Goal: Task Accomplishment & Management: Manage account settings

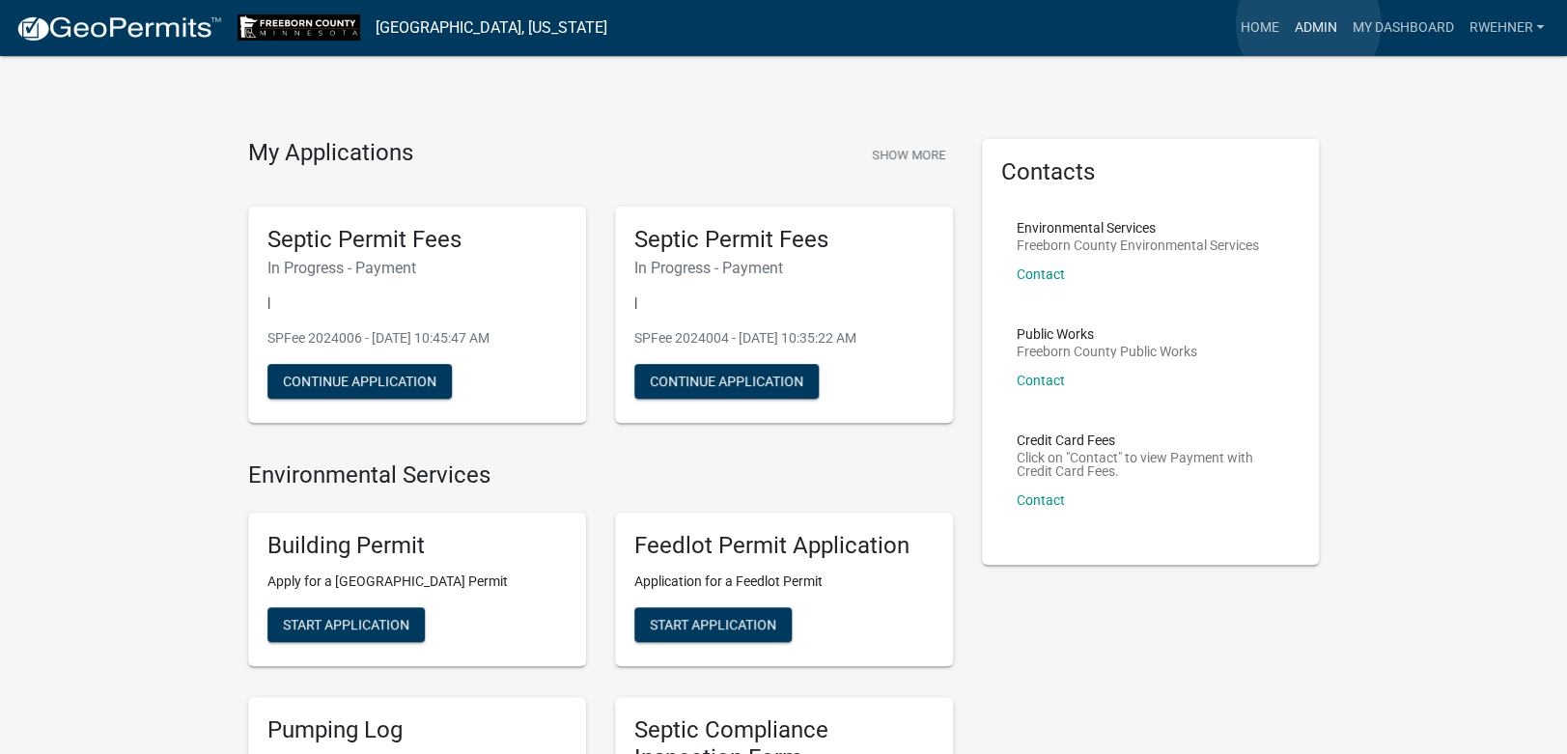
click at [1308, 24] on link "Admin" at bounding box center [1315, 28] width 58 height 37
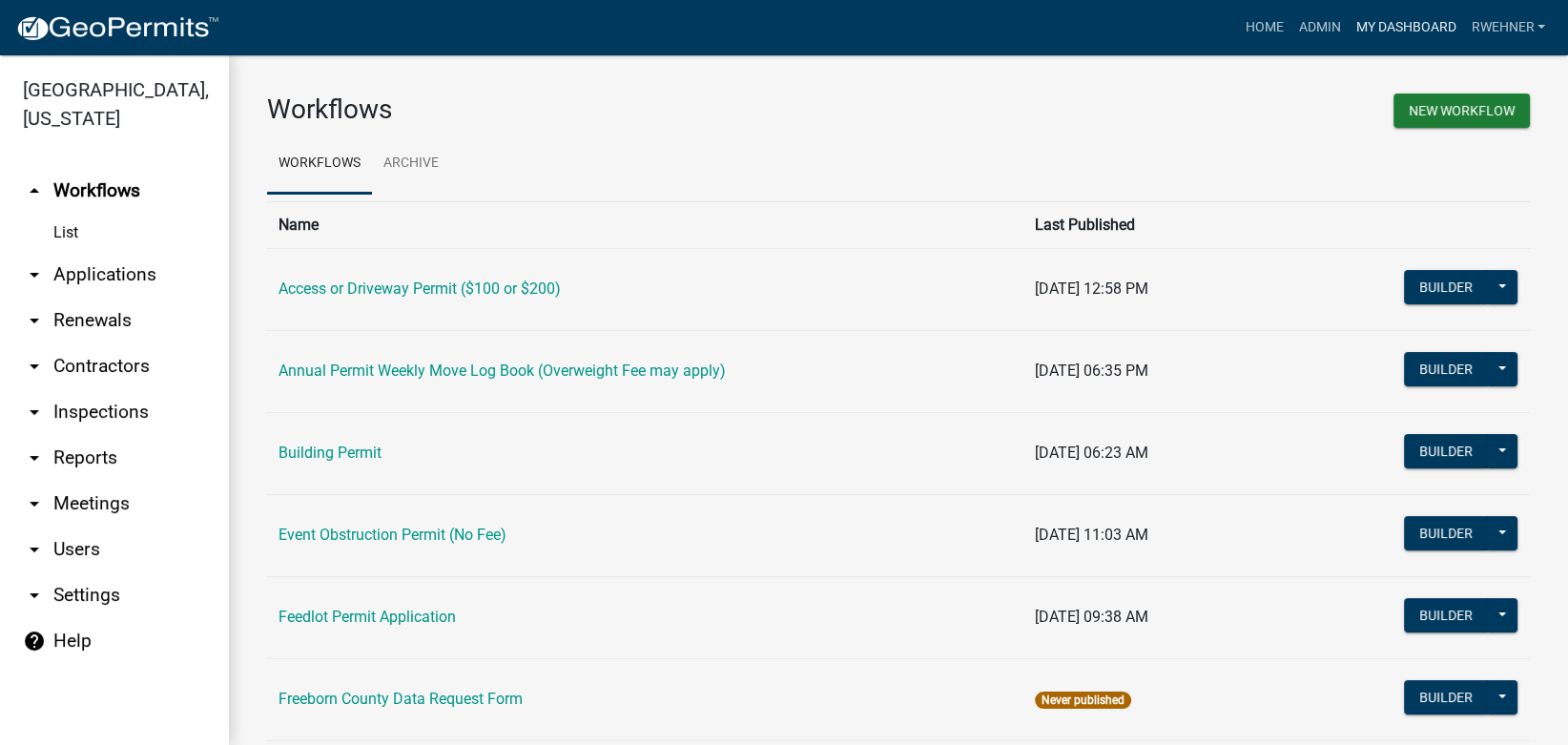
click at [1384, 25] on link "My Dashboard" at bounding box center [1405, 28] width 116 height 37
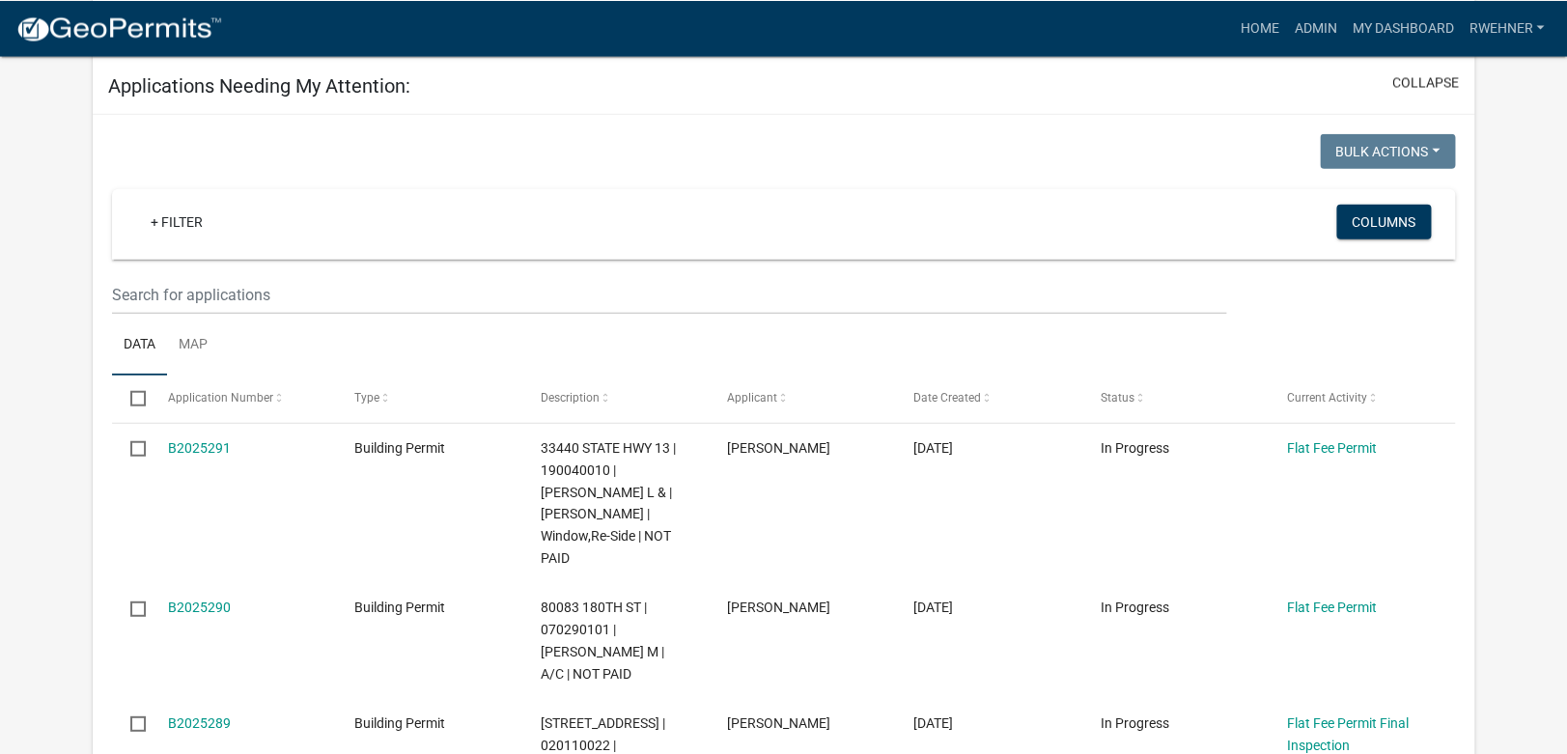
scroll to position [1779, 0]
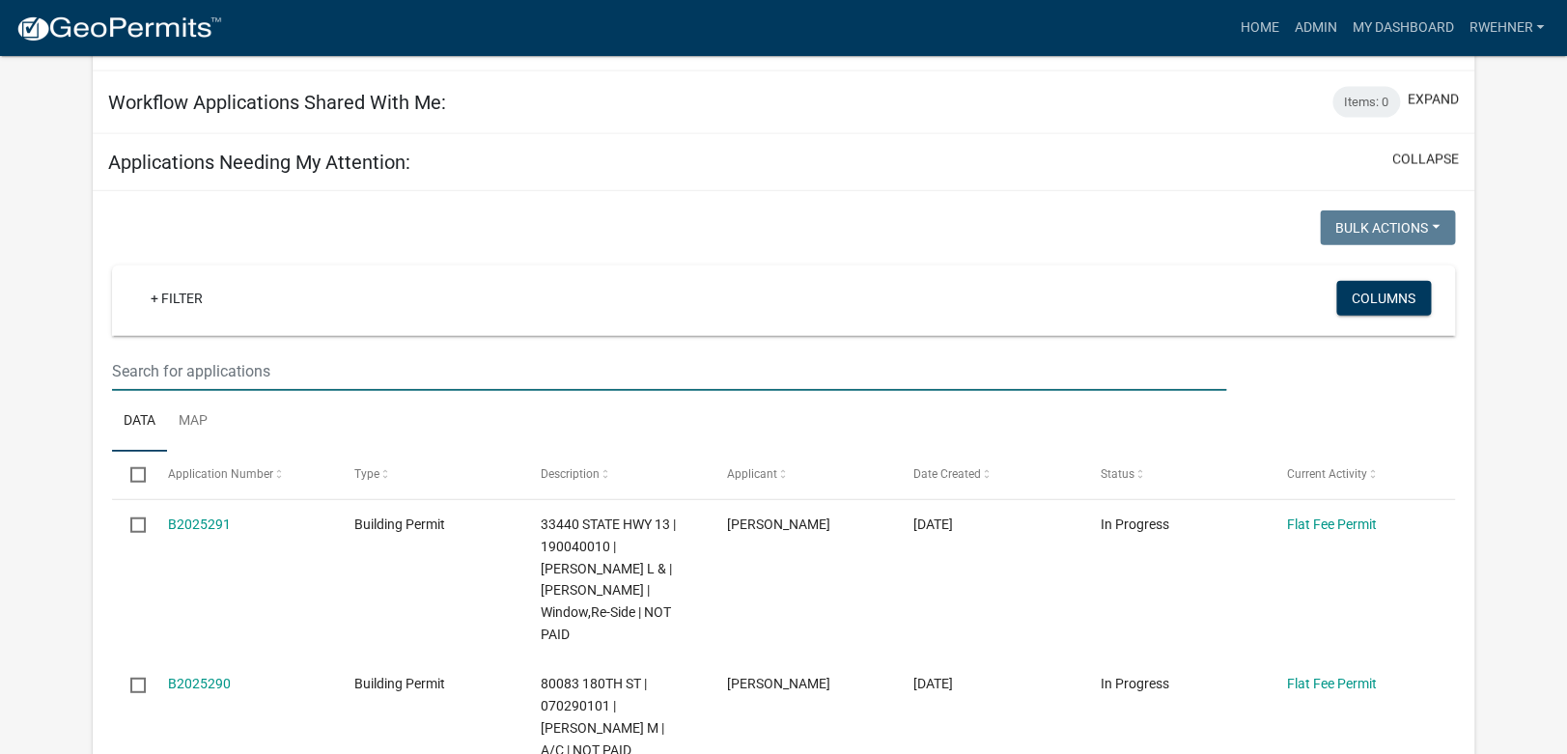
click at [275, 376] on input "text" at bounding box center [669, 371] width 1114 height 40
type input "17548"
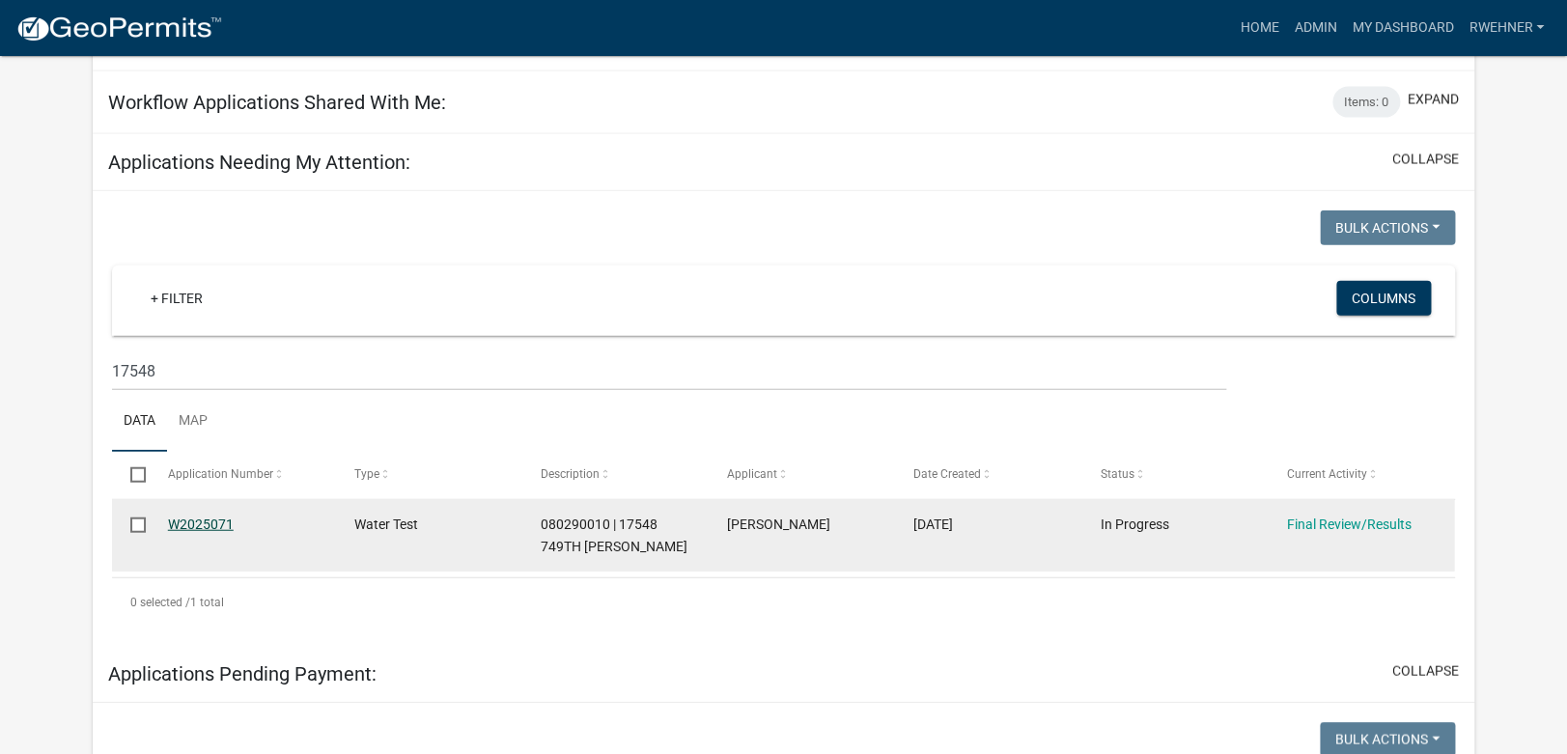
click at [206, 527] on link "W2025071" at bounding box center [201, 523] width 66 height 15
